Goal: Transaction & Acquisition: Purchase product/service

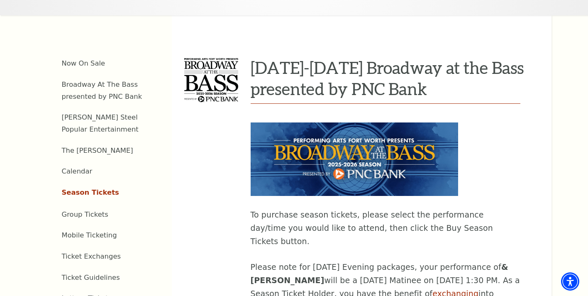
scroll to position [415, 0]
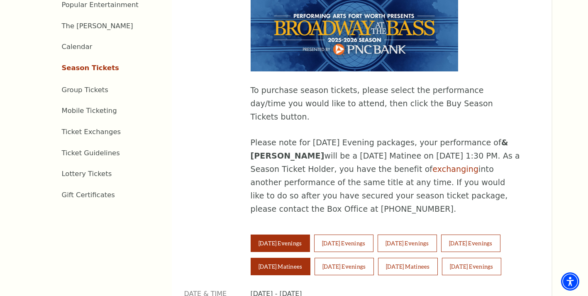
click at [291, 258] on button "Saturday Matinees" at bounding box center [281, 266] width 60 height 17
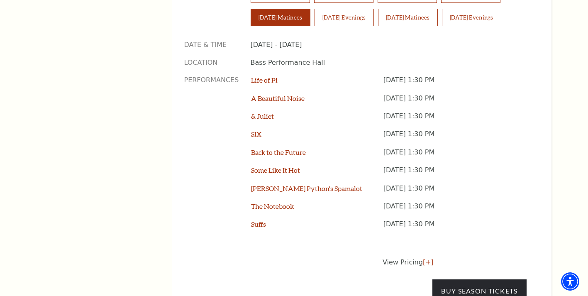
scroll to position [706, 0]
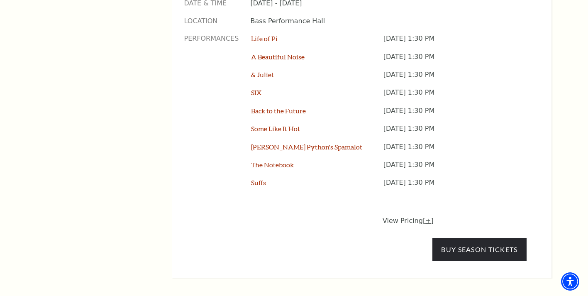
click at [424, 217] on link "[+]" at bounding box center [428, 221] width 11 height 8
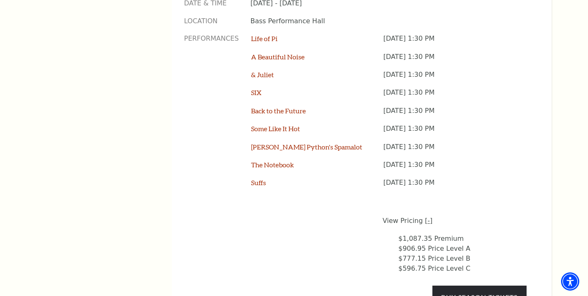
click at [425, 217] on link "[-]" at bounding box center [428, 221] width 7 height 8
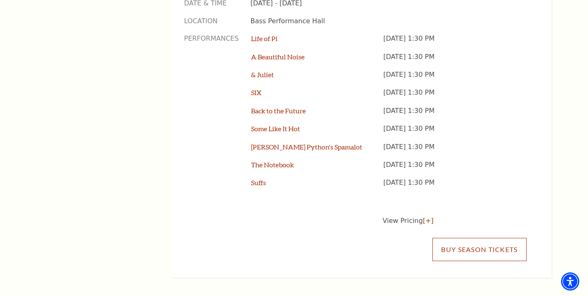
click at [477, 238] on link "Buy Season Tickets" at bounding box center [480, 249] width 94 height 23
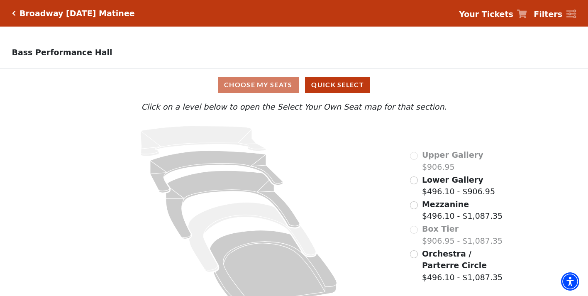
scroll to position [20, 0]
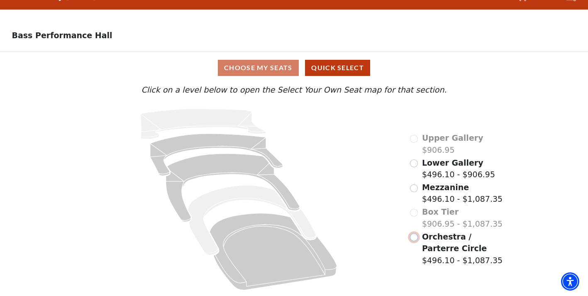
click at [415, 238] on input "Orchestra / Parterre Circle$496.10 - $1,087.35\a" at bounding box center [414, 237] width 8 height 8
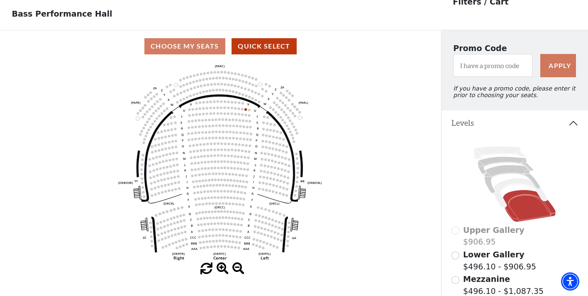
scroll to position [0, 0]
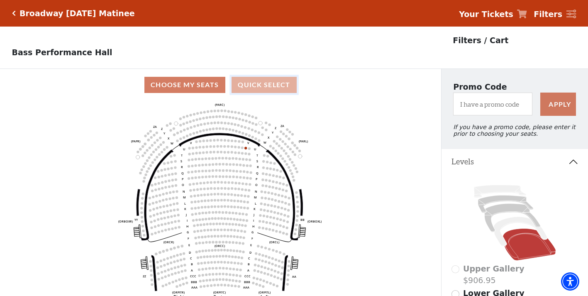
click at [259, 89] on button "Quick Select" at bounding box center [264, 85] width 65 height 16
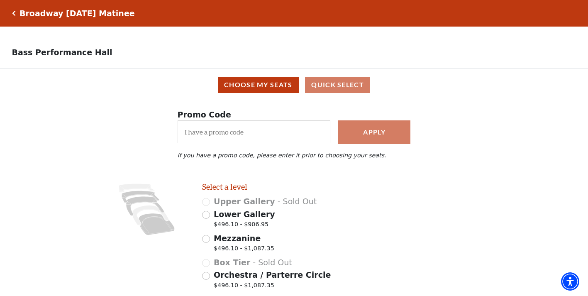
scroll to position [65, 0]
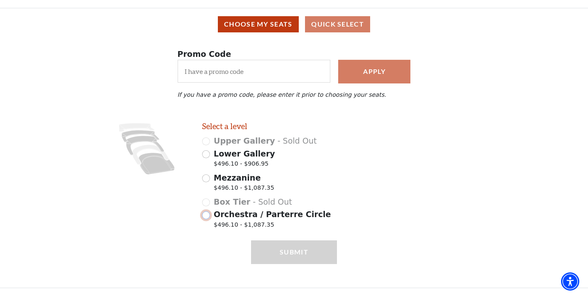
click at [206, 216] on input "Orchestra / Parterre Circle $496.10 - $1,087.35" at bounding box center [206, 215] width 8 height 8
radio input "true"
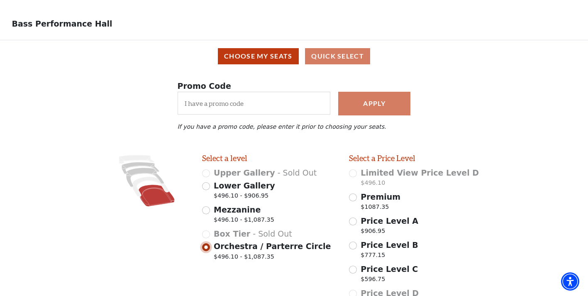
scroll to position [112, 0]
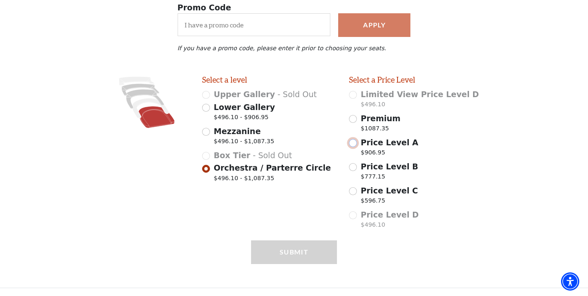
click at [351, 144] on input "Price Level A $906.95" at bounding box center [353, 143] width 8 height 8
radio input "true"
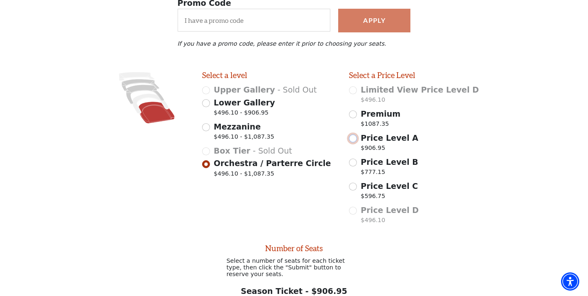
scroll to position [195, 0]
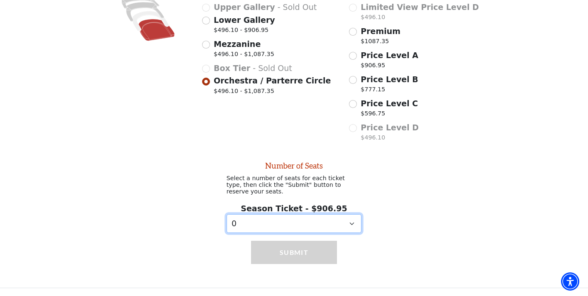
click at [306, 226] on select "0 1 2 3 4 5 6 7 8 9" at bounding box center [294, 223] width 135 height 19
select select "2"
click at [227, 214] on select "0 1 2 3 4 5 6 7 8 9" at bounding box center [294, 223] width 135 height 19
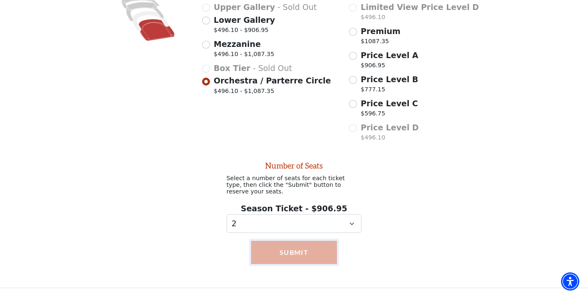
click at [301, 249] on button "Submit" at bounding box center [294, 252] width 86 height 23
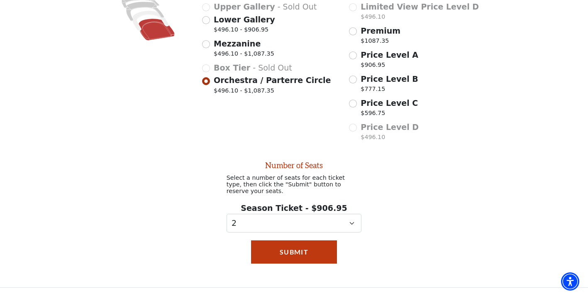
scroll to position [70, 0]
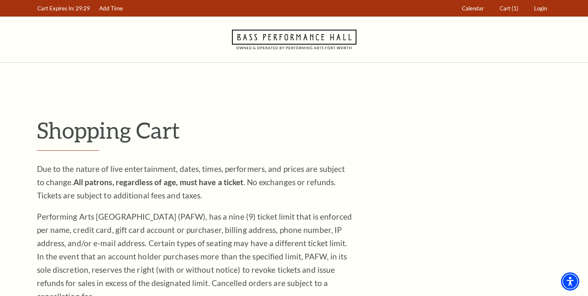
scroll to position [208, 0]
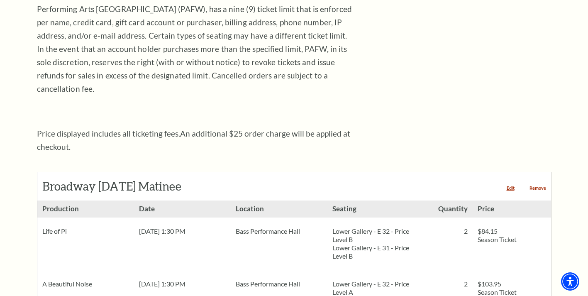
click at [538, 186] on link "Remove" at bounding box center [538, 188] width 17 height 5
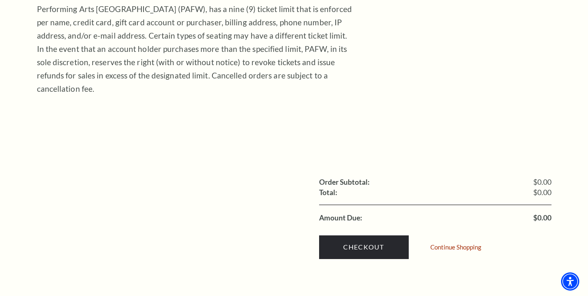
scroll to position [332, 0]
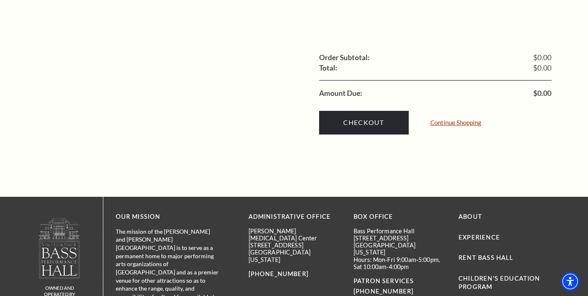
click at [456, 120] on link "Continue Shopping" at bounding box center [456, 123] width 51 height 6
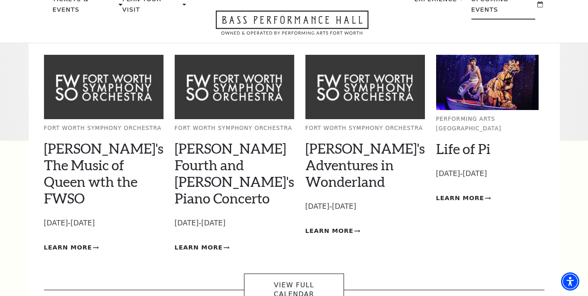
scroll to position [125, 0]
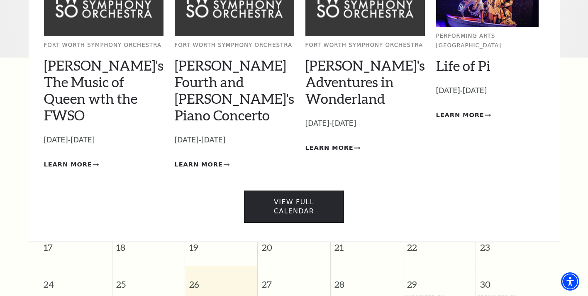
click at [325, 191] on link "View Full Calendar" at bounding box center [294, 207] width 100 height 33
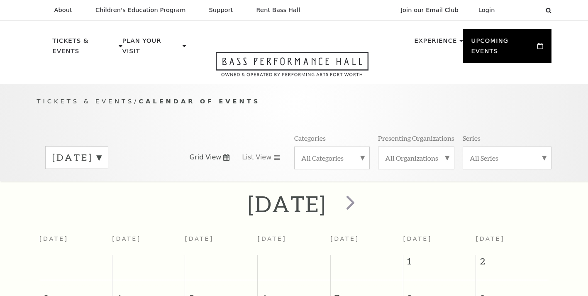
scroll to position [73, 0]
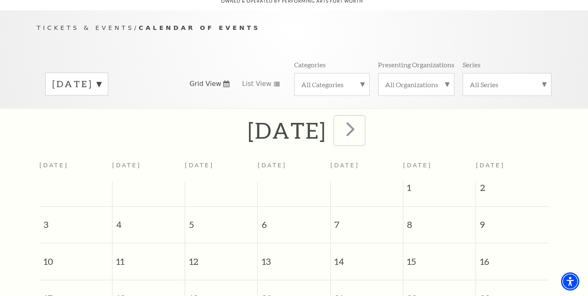
click at [362, 117] on span "next" at bounding box center [351, 129] width 24 height 24
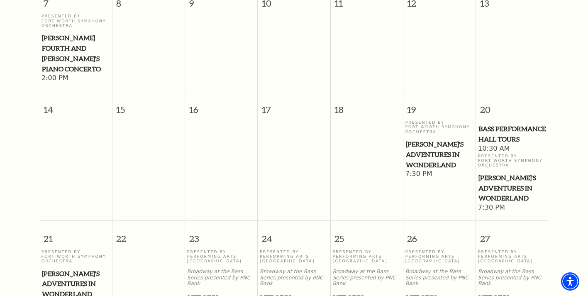
scroll to position [157, 0]
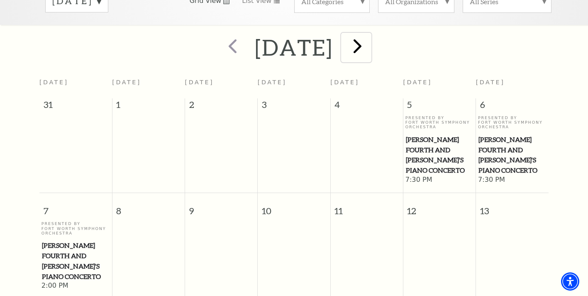
click at [369, 37] on span "next" at bounding box center [358, 46] width 24 height 24
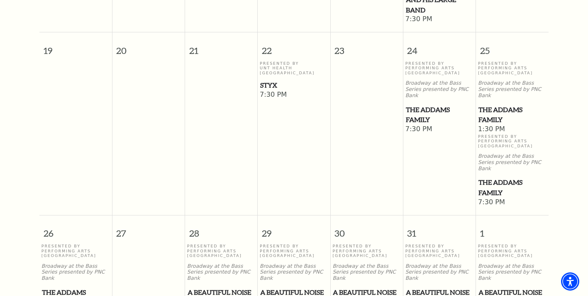
scroll to position [696, 0]
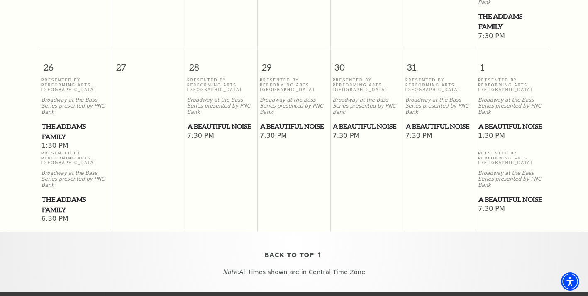
click at [505, 121] on span "A Beautiful Noise" at bounding box center [513, 126] width 68 height 10
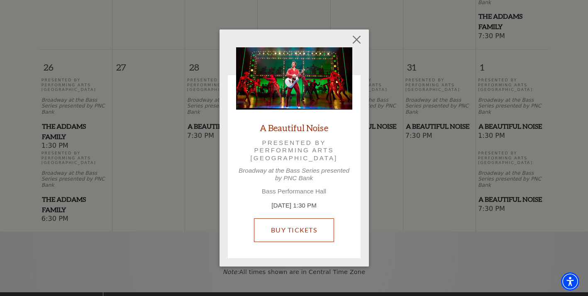
click at [311, 225] on link "Buy Tickets" at bounding box center [294, 229] width 80 height 23
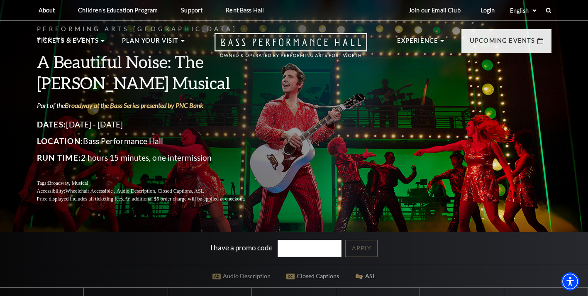
scroll to position [208, 0]
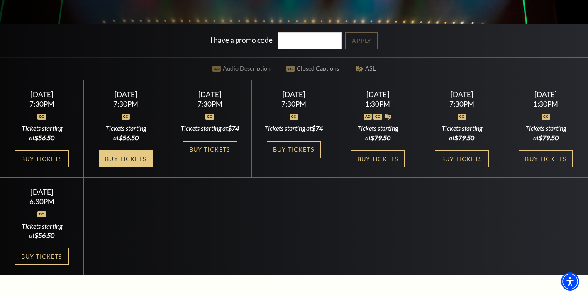
click at [123, 167] on link "Buy Tickets" at bounding box center [126, 158] width 54 height 17
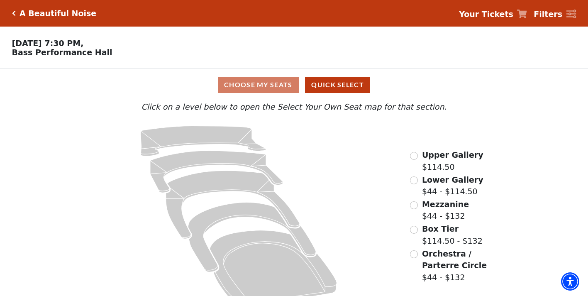
scroll to position [20, 0]
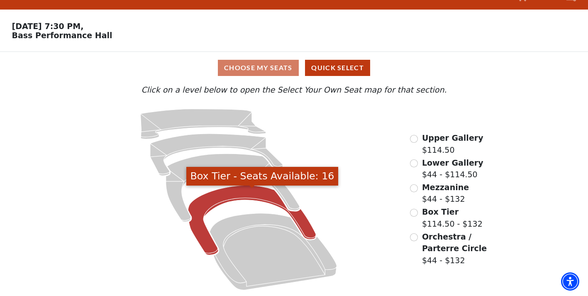
click at [211, 194] on icon "Box Tier - Seats Available: 16" at bounding box center [252, 221] width 128 height 70
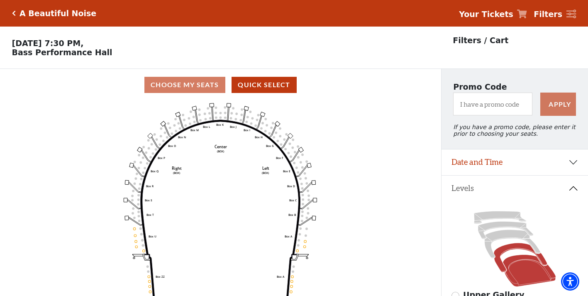
scroll to position [42, 0]
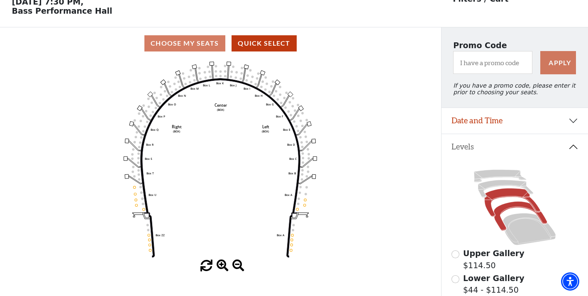
click at [502, 199] on icon at bounding box center [512, 202] width 56 height 28
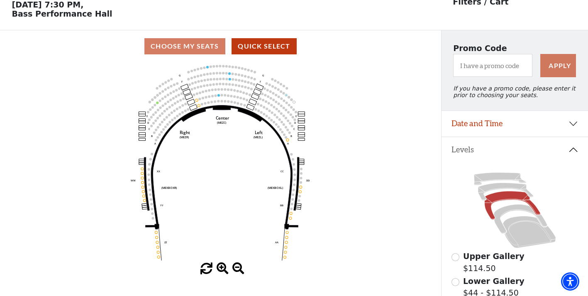
scroll to position [163, 0]
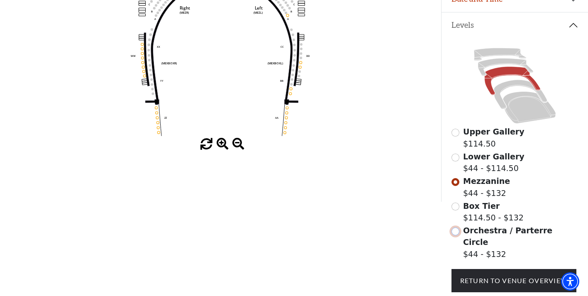
click at [457, 235] on input "Orchestra / Parterre Circle$44 - $132\a" at bounding box center [456, 232] width 8 height 8
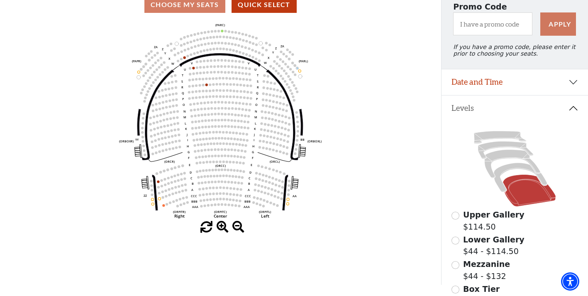
scroll to position [0, 0]
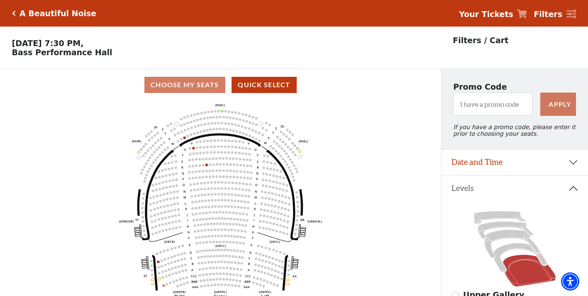
click at [12, 14] on icon "Click here to go back to filters" at bounding box center [14, 13] width 4 height 6
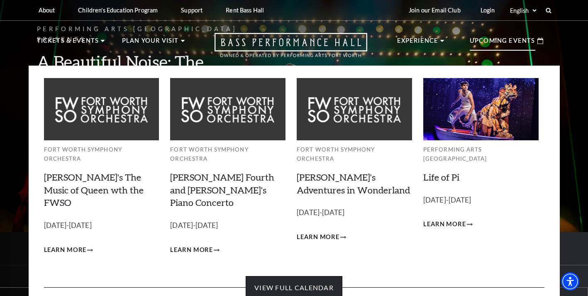
click at [319, 276] on link "View Full Calendar" at bounding box center [294, 287] width 97 height 23
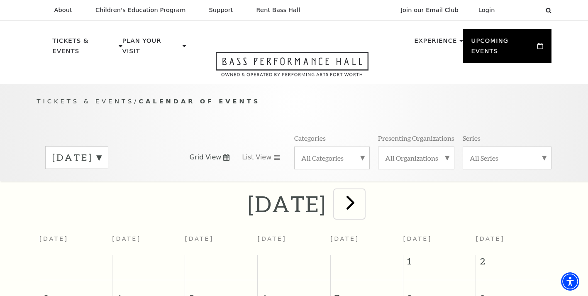
click at [362, 191] on span "next" at bounding box center [351, 203] width 24 height 24
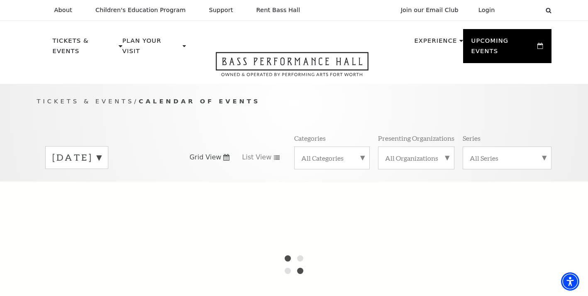
scroll to position [73, 0]
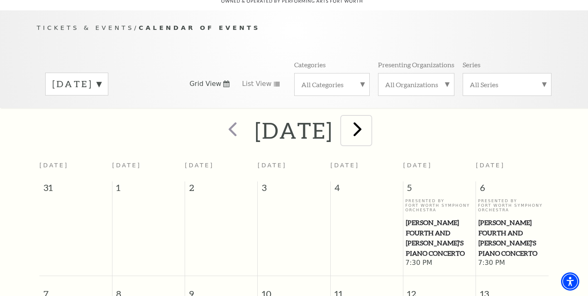
click at [369, 124] on span "next" at bounding box center [358, 129] width 24 height 24
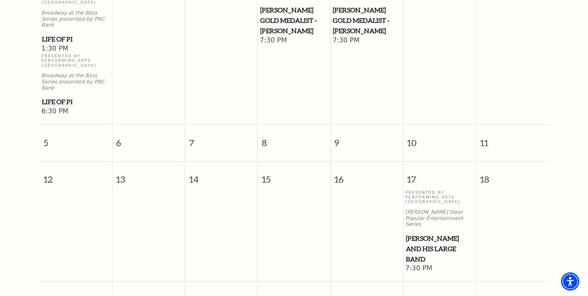
scroll to position [489, 0]
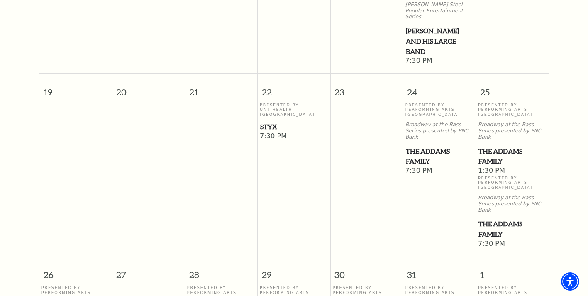
click at [429, 146] on span "The Addams Family" at bounding box center [440, 156] width 68 height 20
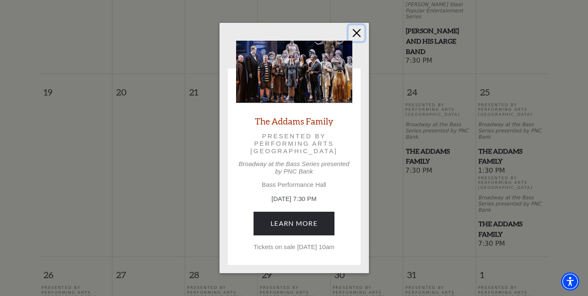
click at [354, 29] on button "Close" at bounding box center [357, 33] width 16 height 16
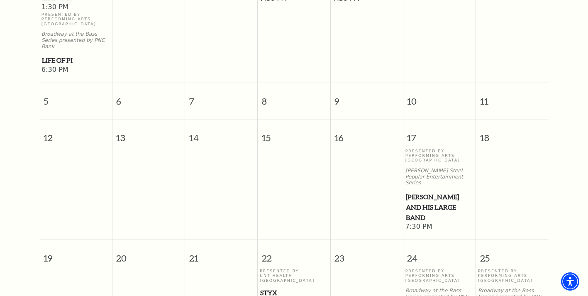
scroll to position [447, 0]
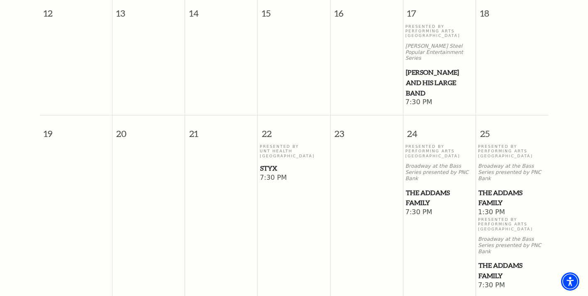
click at [492, 188] on span "The Addams Family" at bounding box center [513, 198] width 68 height 20
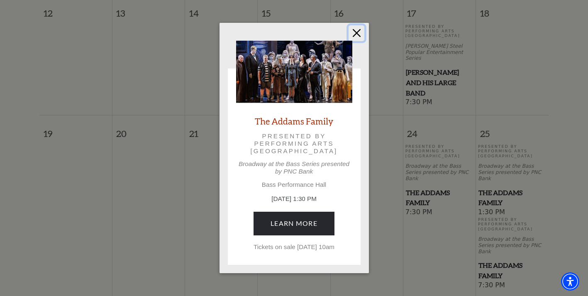
click at [355, 28] on button "Close" at bounding box center [357, 33] width 16 height 16
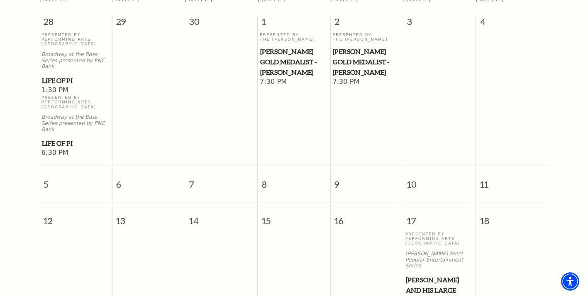
scroll to position [73, 0]
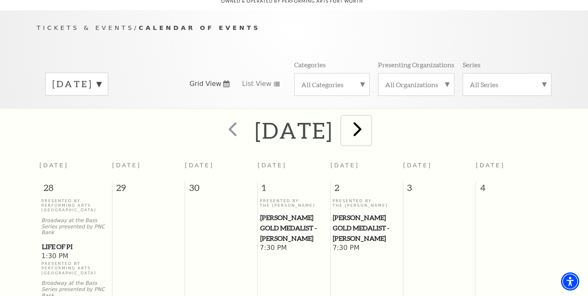
click at [369, 120] on span "next" at bounding box center [358, 129] width 24 height 24
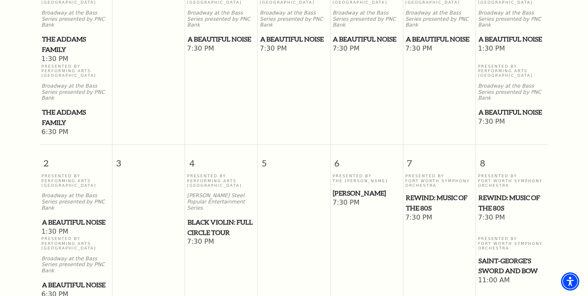
scroll to position [406, 0]
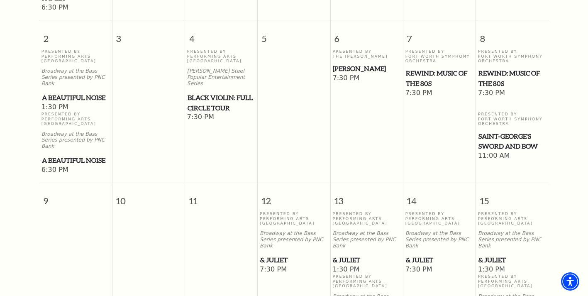
click at [278, 255] on span "& Juliet" at bounding box center [294, 260] width 68 height 10
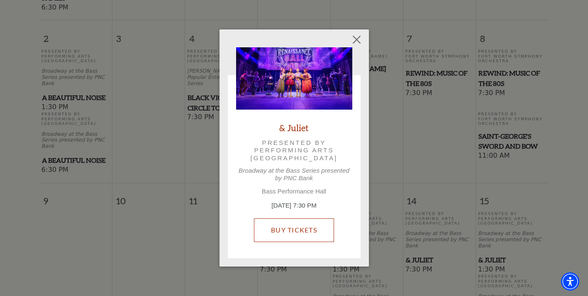
click at [311, 230] on link "Buy Tickets" at bounding box center [294, 229] width 80 height 23
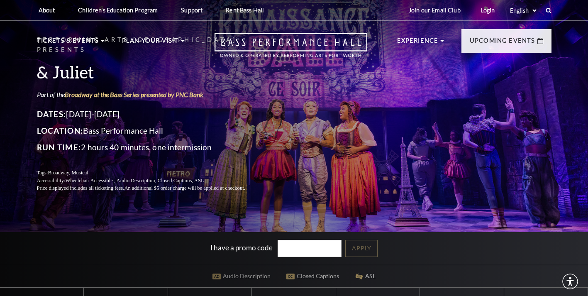
scroll to position [166, 0]
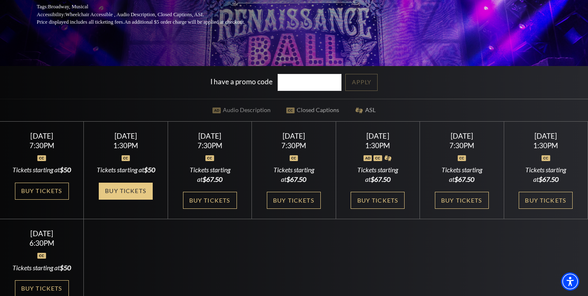
click at [140, 198] on link "Buy Tickets" at bounding box center [126, 191] width 54 height 17
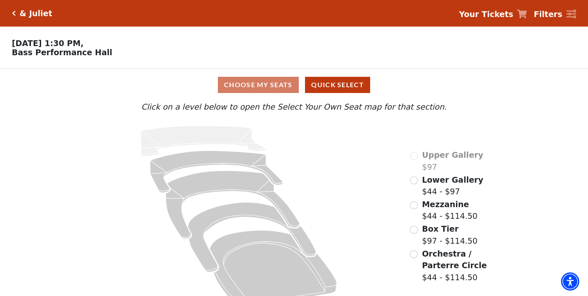
scroll to position [20, 0]
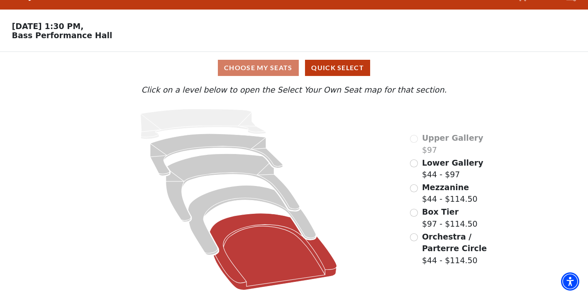
click at [249, 249] on icon at bounding box center [273, 251] width 127 height 77
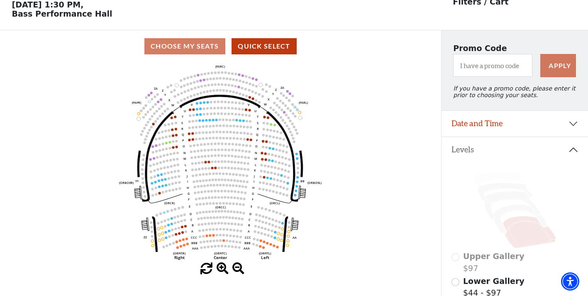
scroll to position [0, 0]
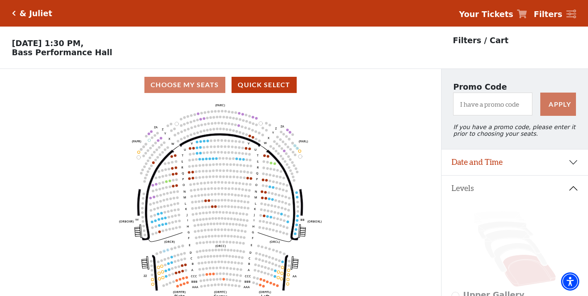
click at [13, 13] on icon "Click here to go back to filters" at bounding box center [14, 13] width 4 height 6
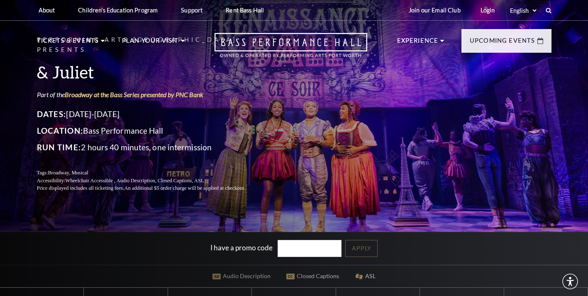
scroll to position [208, 0]
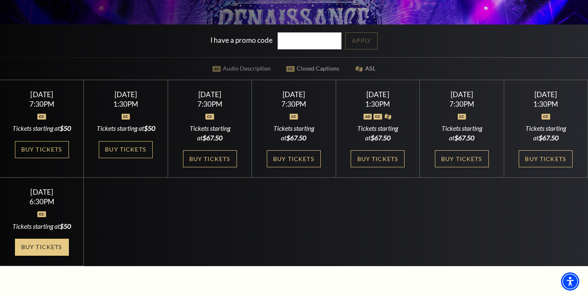
click at [22, 256] on link "Buy Tickets" at bounding box center [42, 247] width 54 height 17
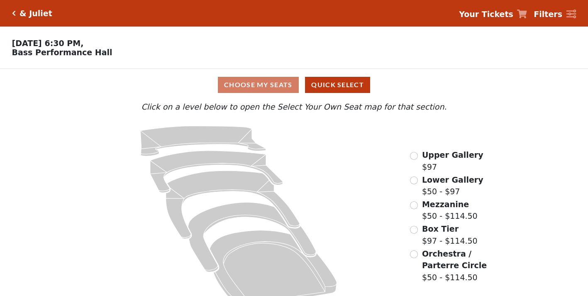
scroll to position [20, 0]
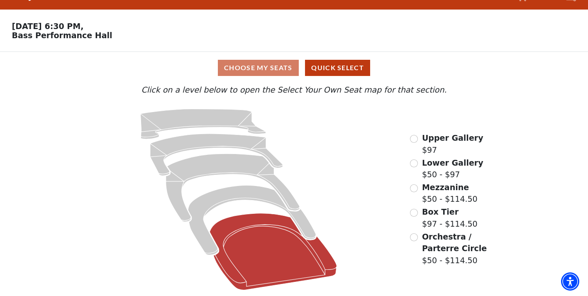
click at [241, 244] on icon at bounding box center [273, 251] width 127 height 77
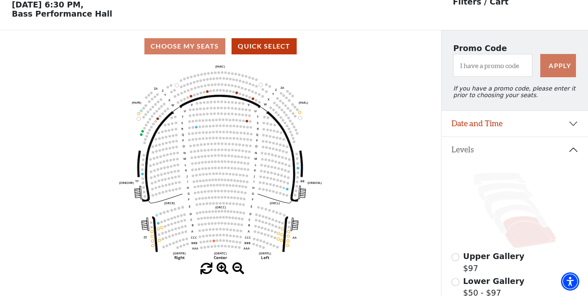
scroll to position [0, 0]
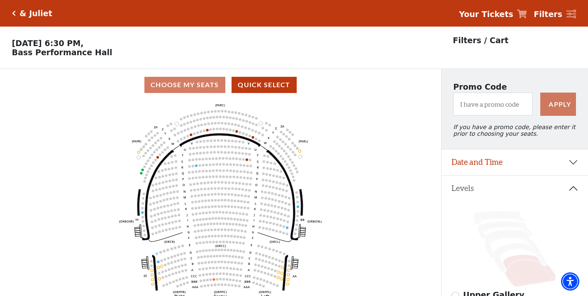
click at [13, 13] on icon "Click here to go back to filters" at bounding box center [14, 13] width 4 height 6
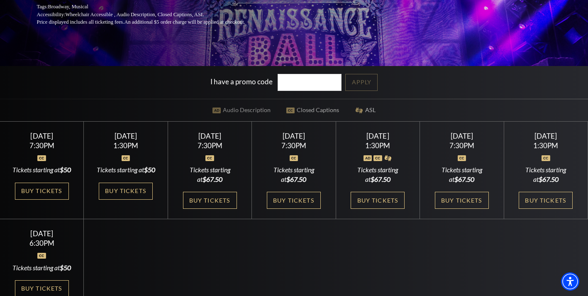
scroll to position [249, 0]
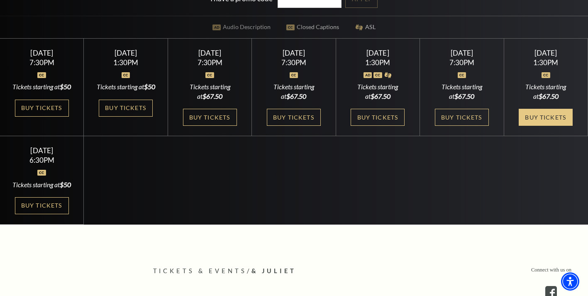
click at [550, 126] on link "Buy Tickets" at bounding box center [546, 117] width 54 height 17
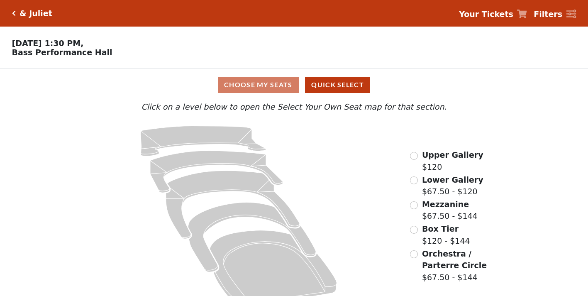
scroll to position [20, 0]
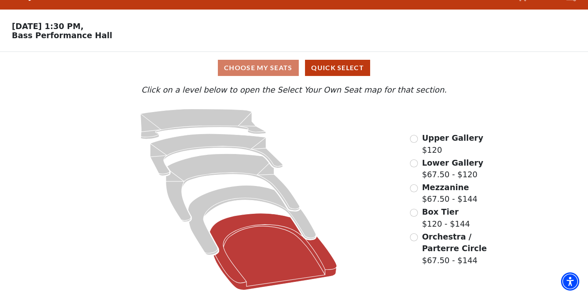
click at [272, 232] on icon at bounding box center [273, 251] width 127 height 77
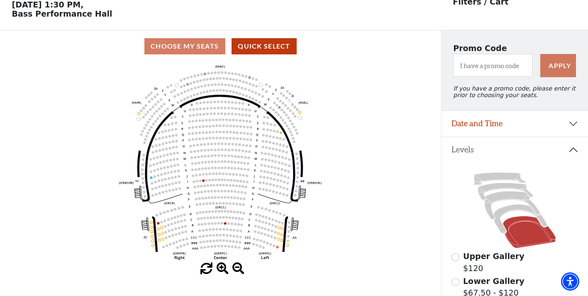
scroll to position [0, 0]
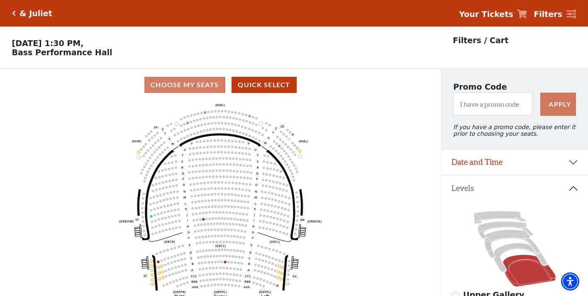
click at [14, 13] on icon "Click here to go back to filters" at bounding box center [14, 13] width 4 height 6
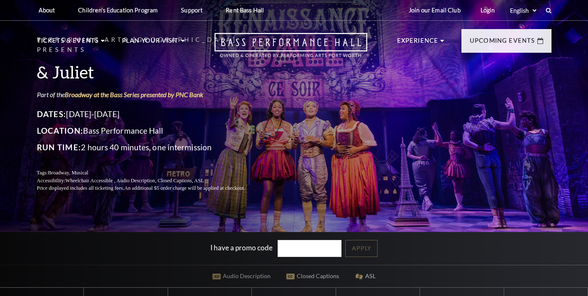
scroll to position [166, 0]
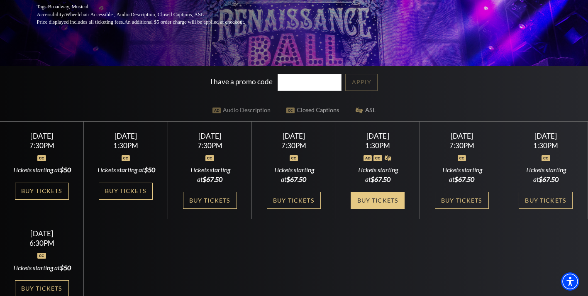
click at [384, 208] on link "Buy Tickets" at bounding box center [378, 200] width 54 height 17
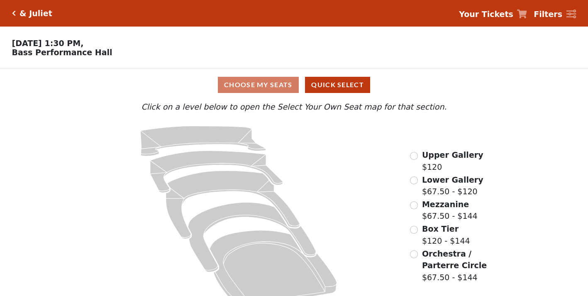
scroll to position [20, 0]
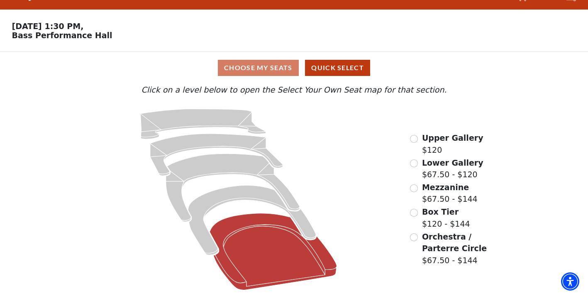
click at [269, 235] on icon at bounding box center [273, 251] width 127 height 77
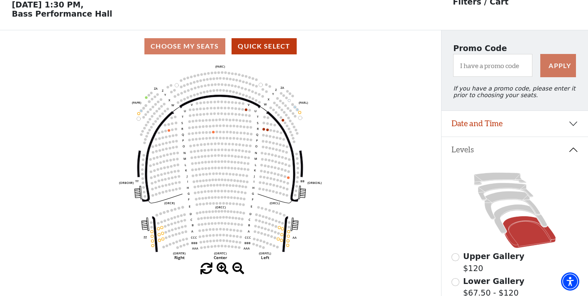
scroll to position [0, 0]
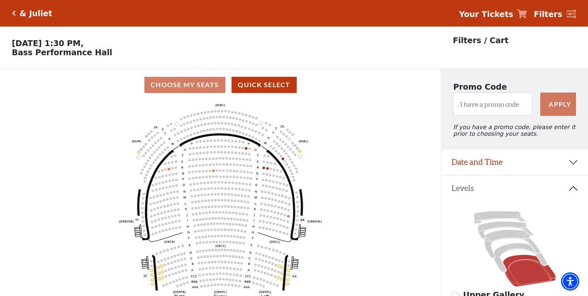
click at [12, 11] on icon "Click here to go back to filters" at bounding box center [14, 13] width 4 height 6
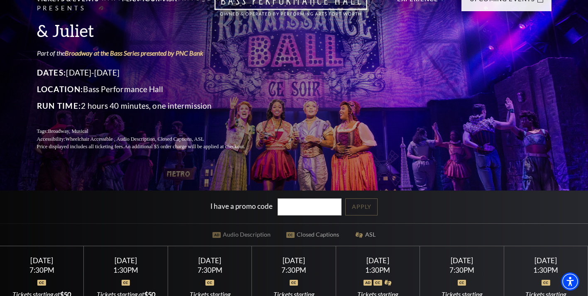
scroll to position [208, 0]
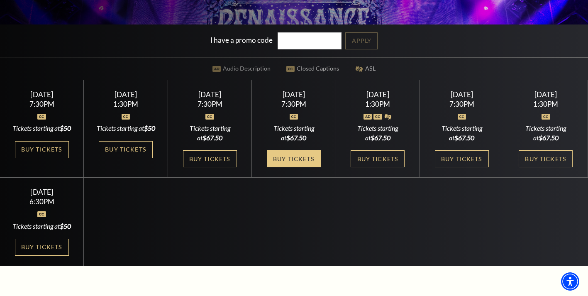
click at [286, 167] on link "Buy Tickets" at bounding box center [294, 158] width 54 height 17
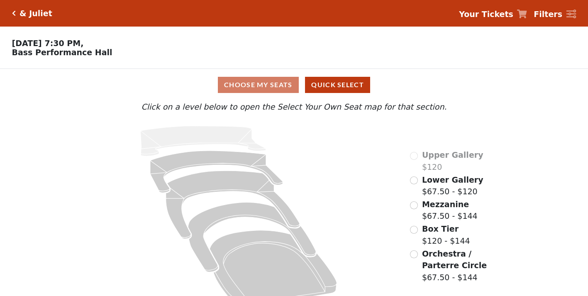
scroll to position [20, 0]
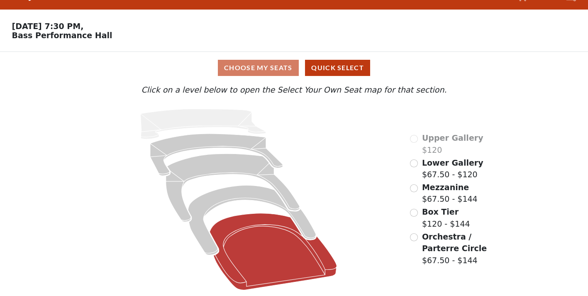
click at [289, 253] on icon at bounding box center [273, 251] width 127 height 77
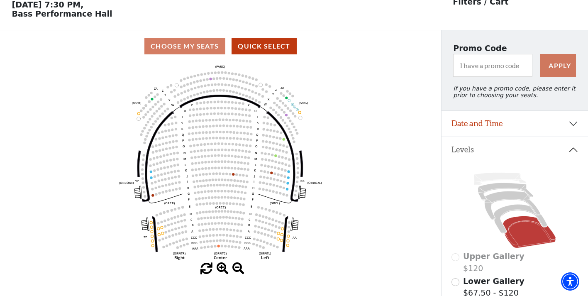
scroll to position [0, 0]
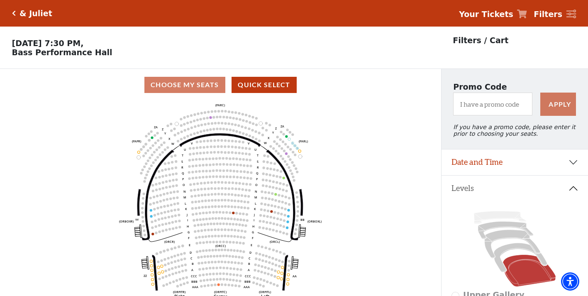
click at [13, 15] on icon "Click here to go back to filters" at bounding box center [14, 13] width 4 height 6
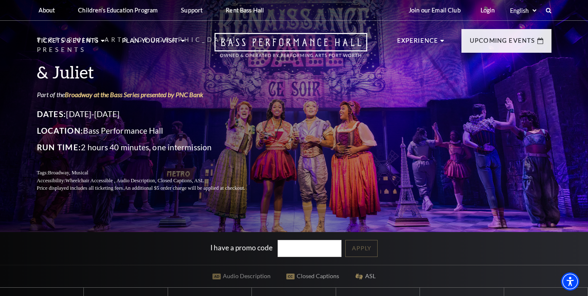
scroll to position [125, 0]
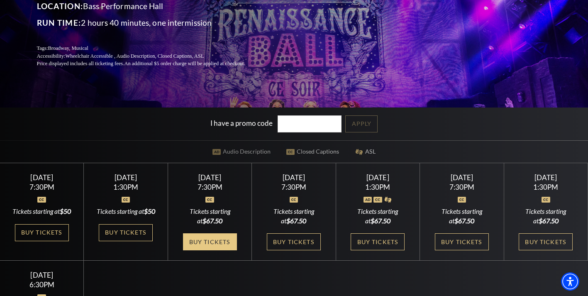
click at [210, 250] on link "Buy Tickets" at bounding box center [210, 241] width 54 height 17
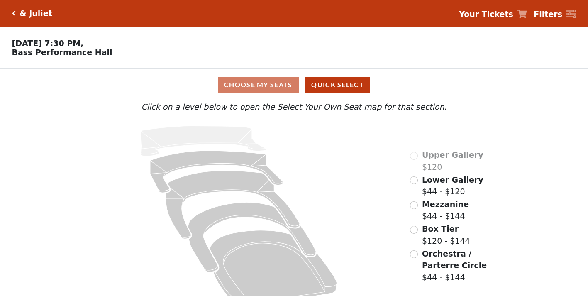
scroll to position [20, 0]
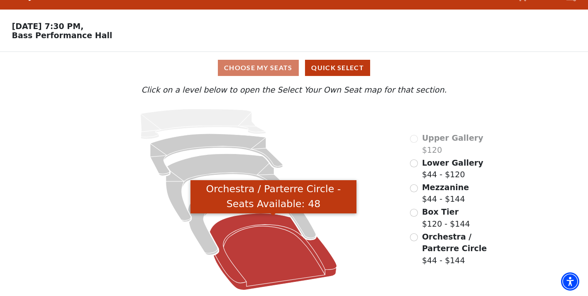
click at [280, 252] on icon "Orchestra / Parterre Circle - Seats Available: 48" at bounding box center [273, 251] width 127 height 77
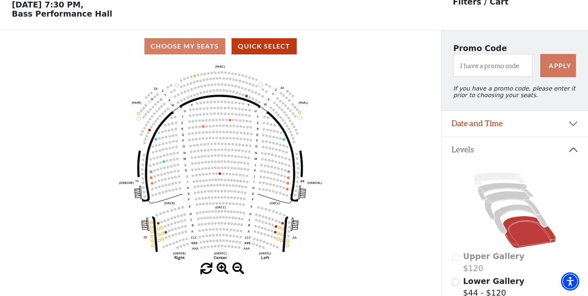
scroll to position [0, 0]
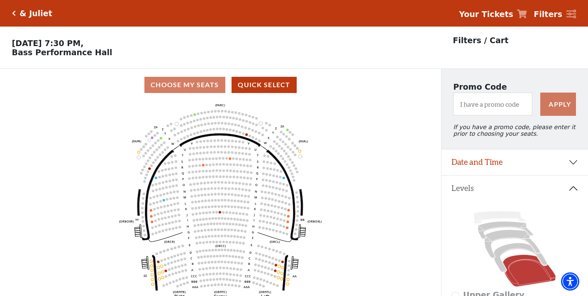
click at [13, 13] on icon "Click here to go back to filters" at bounding box center [14, 13] width 4 height 6
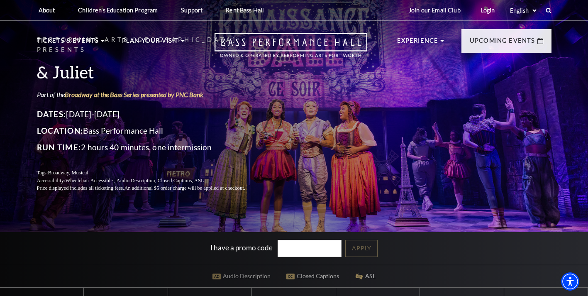
scroll to position [166, 0]
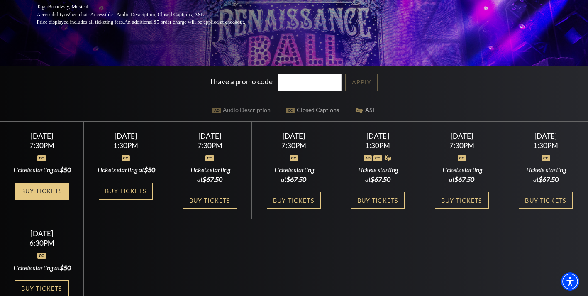
click at [39, 200] on link "Buy Tickets" at bounding box center [42, 191] width 54 height 17
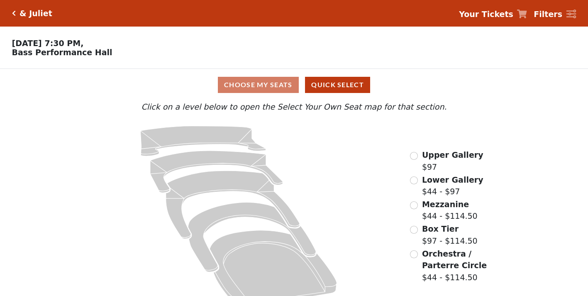
scroll to position [20, 0]
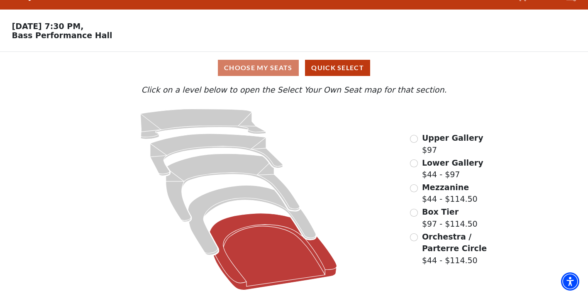
click at [259, 246] on icon at bounding box center [273, 251] width 127 height 77
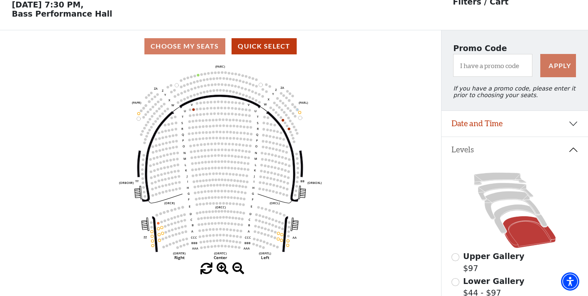
scroll to position [0, 0]
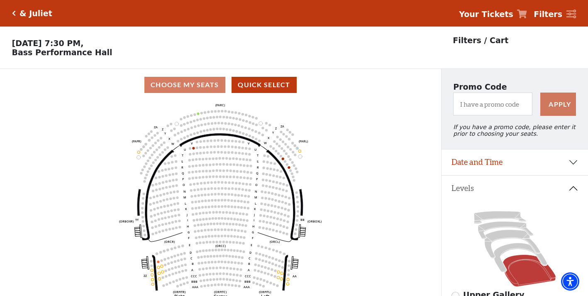
click at [13, 14] on icon "Click here to go back to filters" at bounding box center [14, 13] width 4 height 6
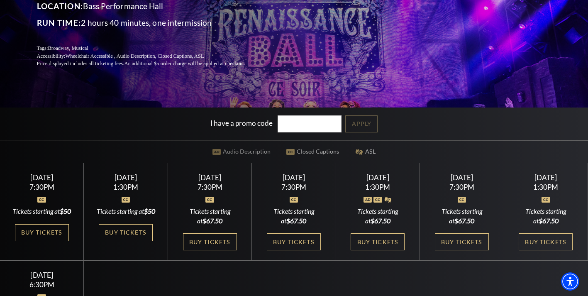
scroll to position [249, 0]
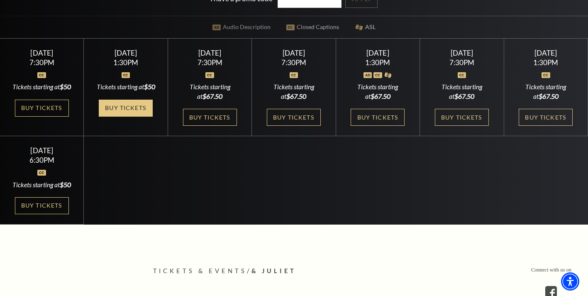
click at [120, 109] on link "Buy Tickets" at bounding box center [126, 108] width 54 height 17
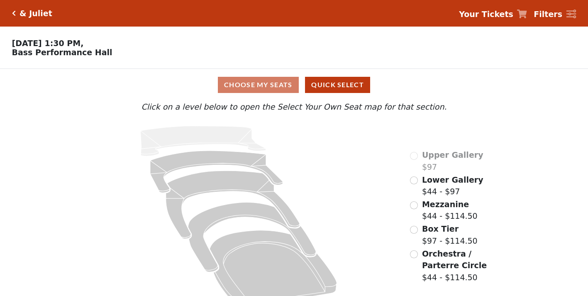
scroll to position [20, 0]
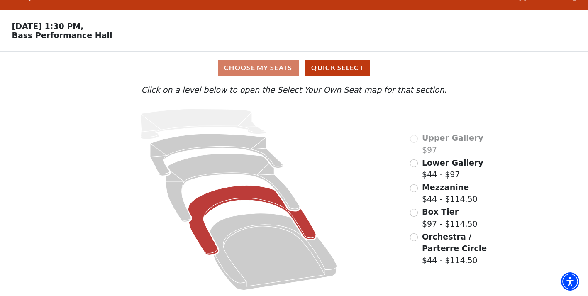
click at [254, 192] on icon at bounding box center [252, 221] width 128 height 70
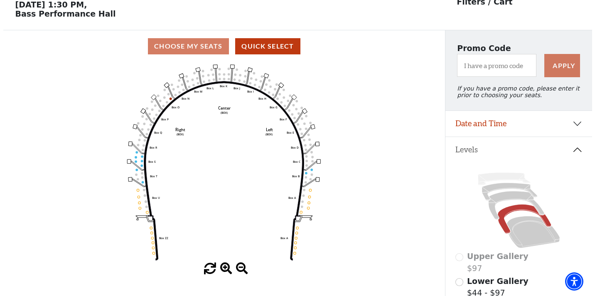
scroll to position [0, 0]
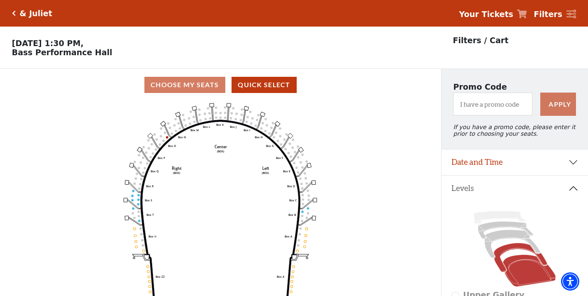
click at [521, 274] on icon at bounding box center [529, 271] width 53 height 32
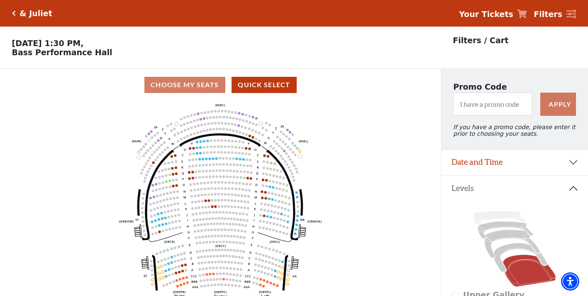
click at [13, 13] on icon "Click here to go back to filters" at bounding box center [14, 13] width 4 height 6
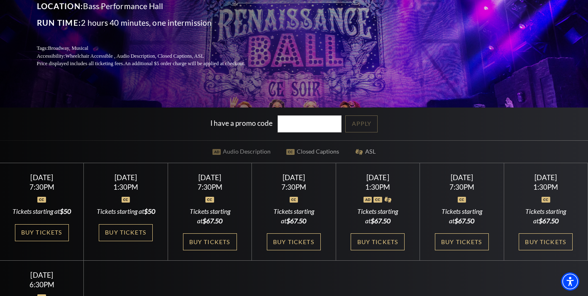
scroll to position [249, 0]
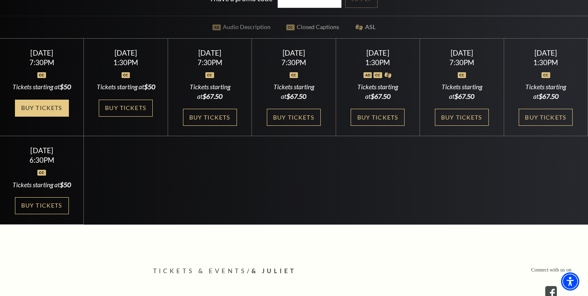
click at [60, 114] on link "Buy Tickets" at bounding box center [42, 108] width 54 height 17
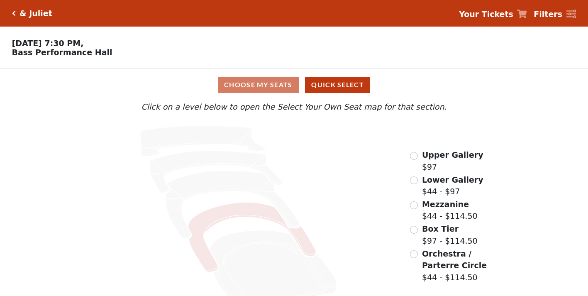
click at [235, 213] on icon at bounding box center [252, 238] width 128 height 70
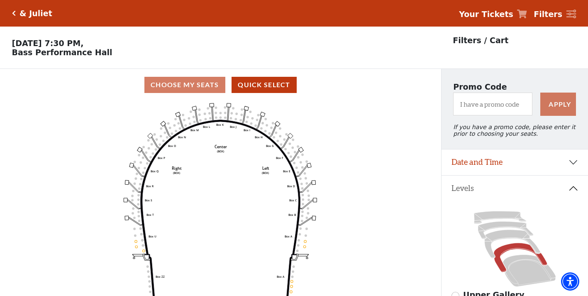
click at [12, 11] on icon "Click here to go back to filters" at bounding box center [14, 13] width 4 height 6
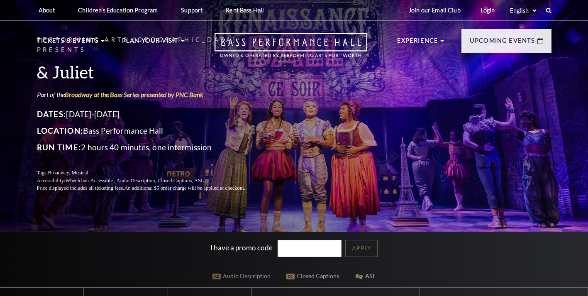
scroll to position [166, 0]
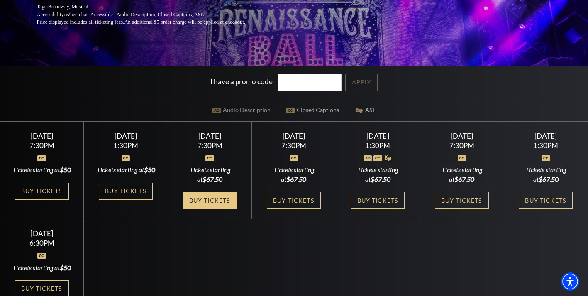
click at [207, 207] on link "Buy Tickets" at bounding box center [210, 200] width 54 height 17
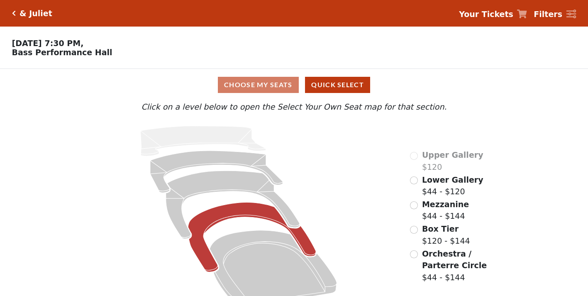
click at [248, 217] on icon at bounding box center [252, 238] width 128 height 70
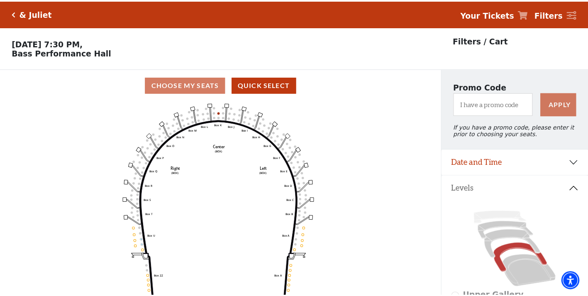
scroll to position [39, 0]
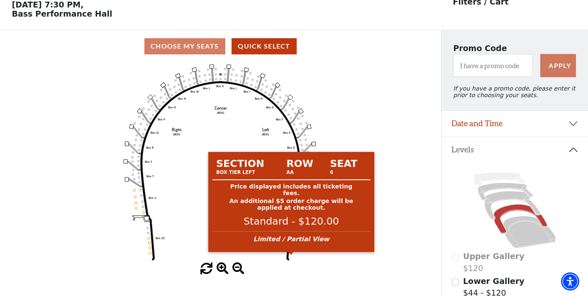
click at [291, 254] on circle at bounding box center [291, 253] width 2 height 2
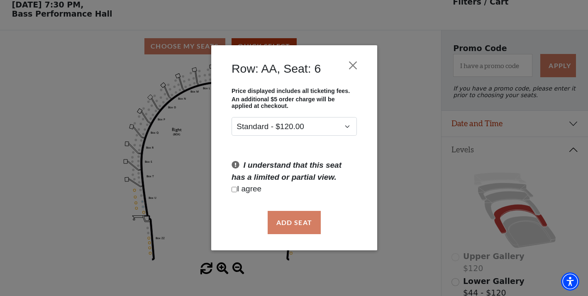
click at [235, 190] on input "Checkbox field" at bounding box center [234, 189] width 5 height 5
checkbox input "true"
click at [293, 224] on button "Add Seat" at bounding box center [293, 222] width 53 height 23
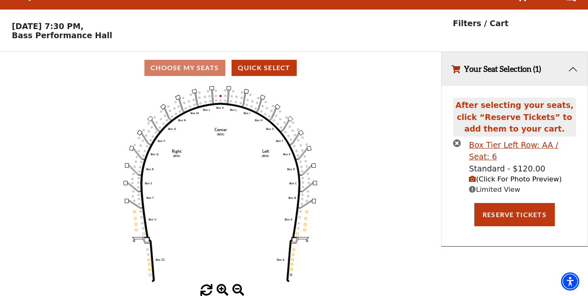
scroll to position [0, 0]
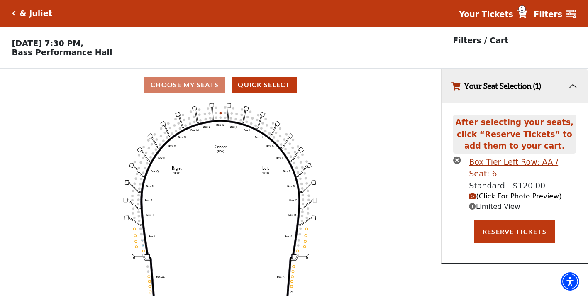
click at [472, 193] on icon "button" at bounding box center [472, 196] width 7 height 7
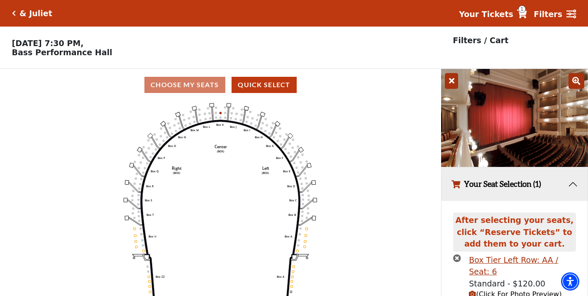
click at [451, 82] on icon at bounding box center [451, 81] width 13 height 16
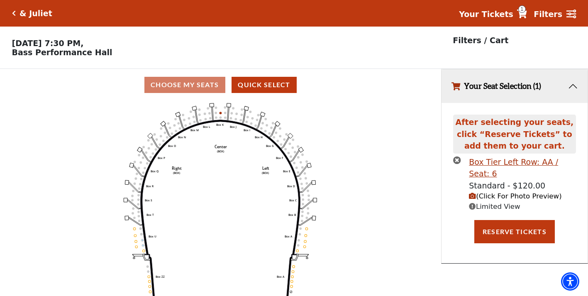
scroll to position [20, 0]
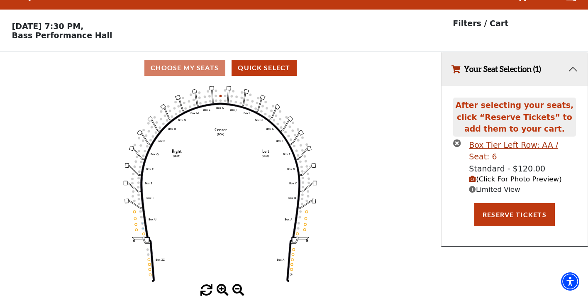
click at [455, 139] on icon "times-circle" at bounding box center [457, 143] width 8 height 8
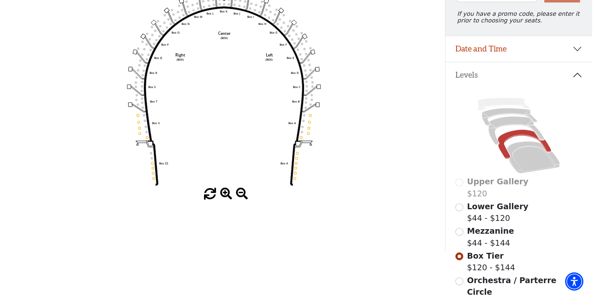
scroll to position [0, 0]
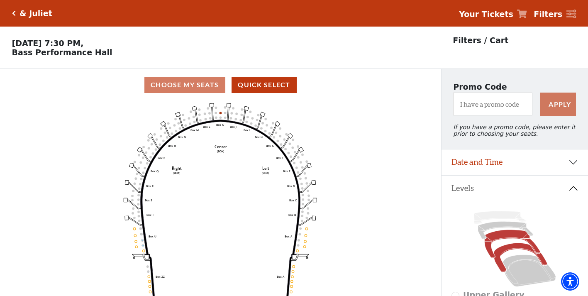
click at [506, 240] on icon at bounding box center [512, 244] width 56 height 28
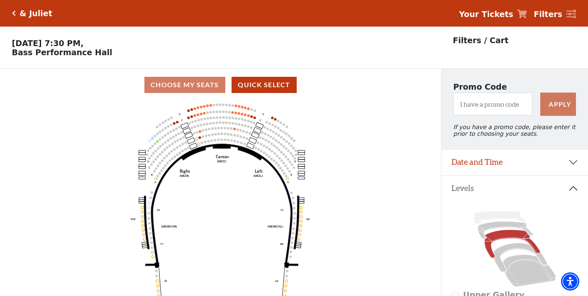
click at [14, 11] on icon "Click here to go back to filters" at bounding box center [14, 13] width 4 height 6
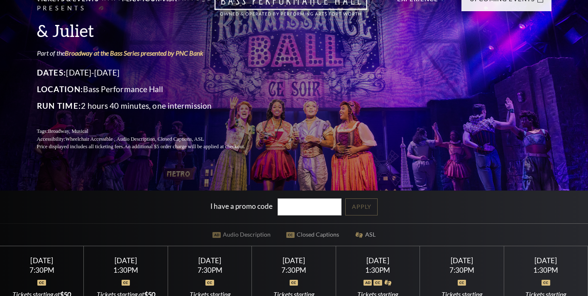
scroll to position [166, 0]
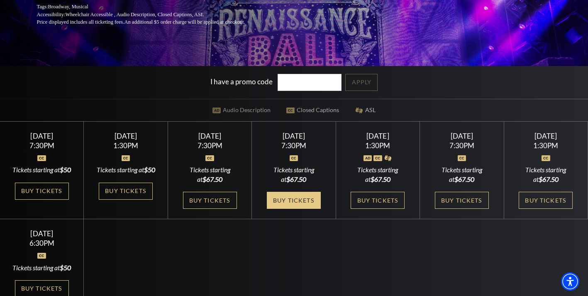
click at [300, 209] on link "Buy Tickets" at bounding box center [294, 200] width 54 height 17
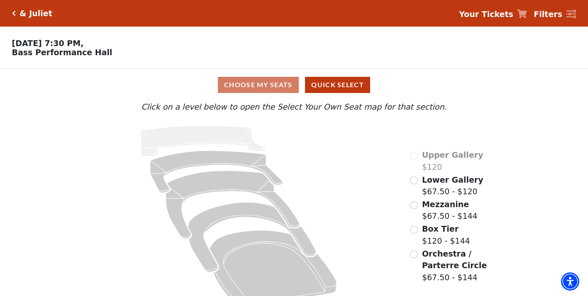
scroll to position [20, 0]
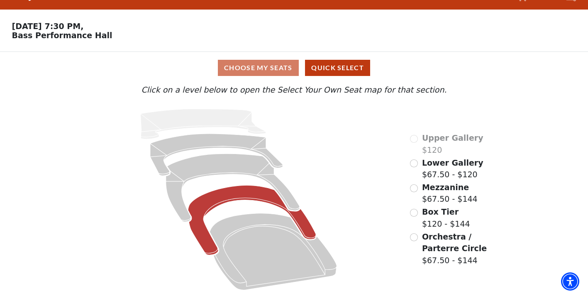
click at [251, 191] on icon at bounding box center [252, 221] width 128 height 70
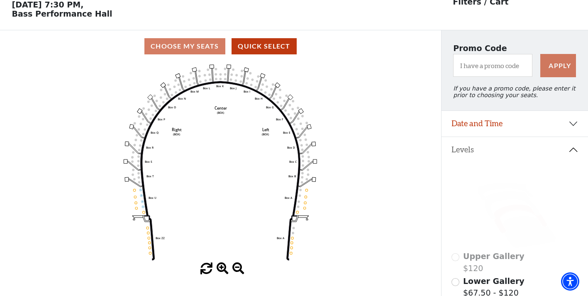
scroll to position [0, 0]
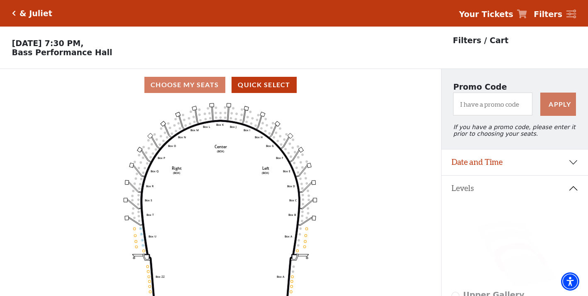
click at [13, 16] on icon "Click here to go back to filters" at bounding box center [14, 13] width 4 height 6
